Goal: Use online tool/utility: Utilize a website feature to perform a specific function

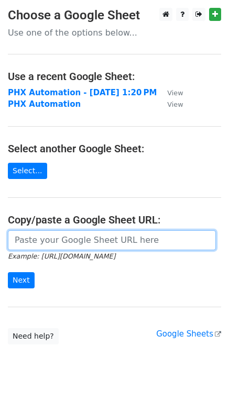
click at [61, 240] on input "url" at bounding box center [112, 240] width 208 height 20
paste input "[URL][DOMAIN_NAME]"
type input "[URL][DOMAIN_NAME]"
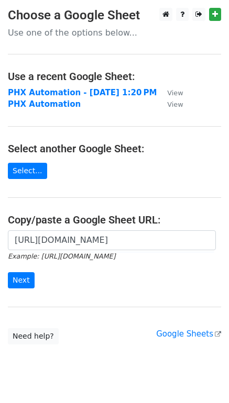
scroll to position [0, 0]
click at [32, 282] on form "[URL][DOMAIN_NAME] Example: [URL][DOMAIN_NAME] Next" at bounding box center [114, 259] width 213 height 59
click at [30, 279] on input "Next" at bounding box center [21, 280] width 27 height 16
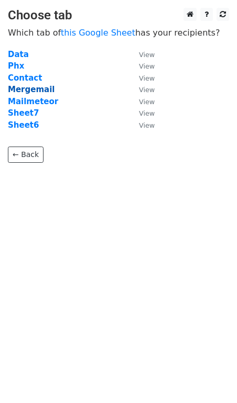
click at [32, 88] on strong "Mergemail" at bounding box center [31, 89] width 47 height 9
click at [33, 88] on strong "Mergemail" at bounding box center [31, 89] width 47 height 9
